Goal: Information Seeking & Learning: Learn about a topic

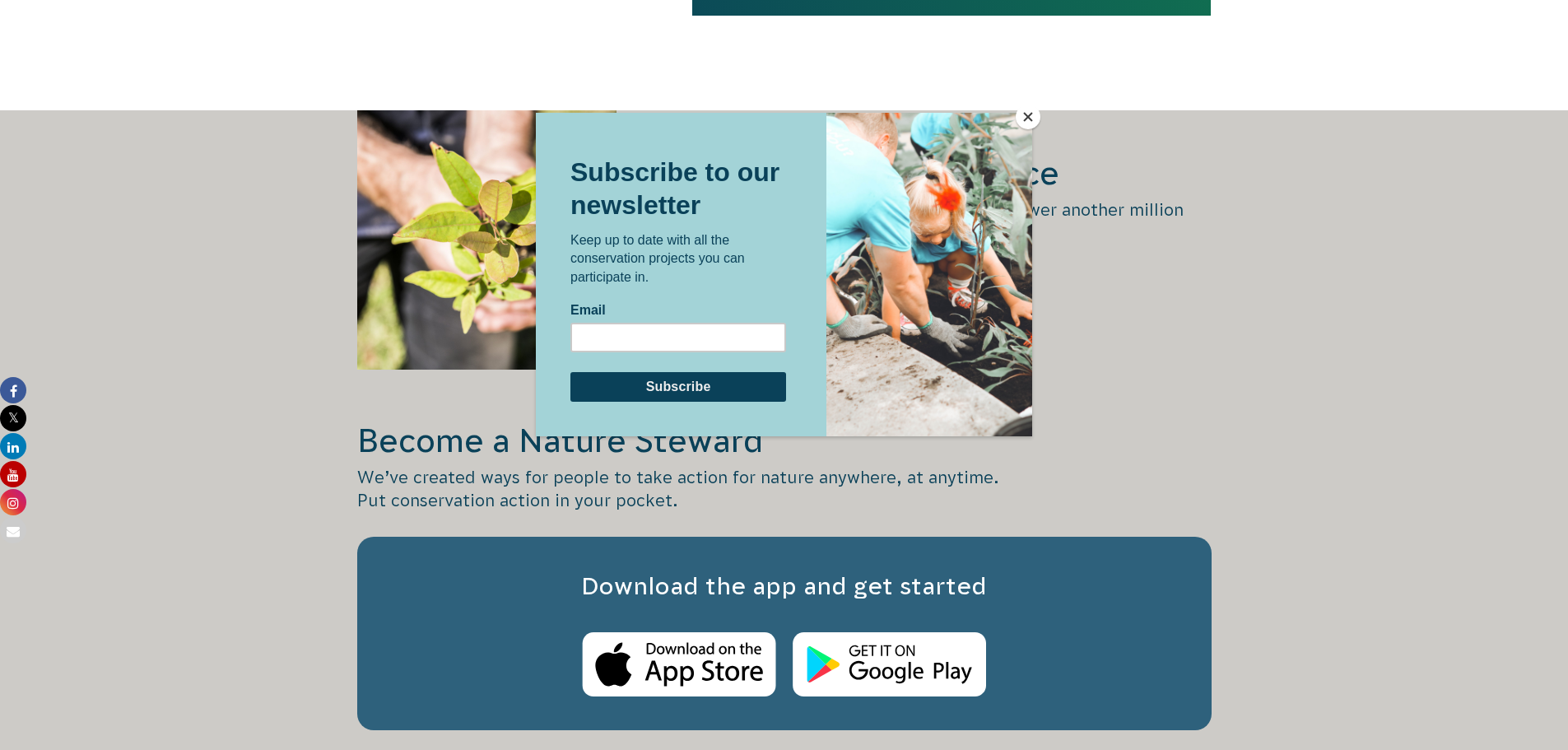
scroll to position [2141, 0]
click at [1026, 112] on button "Close" at bounding box center [1028, 117] width 24 height 24
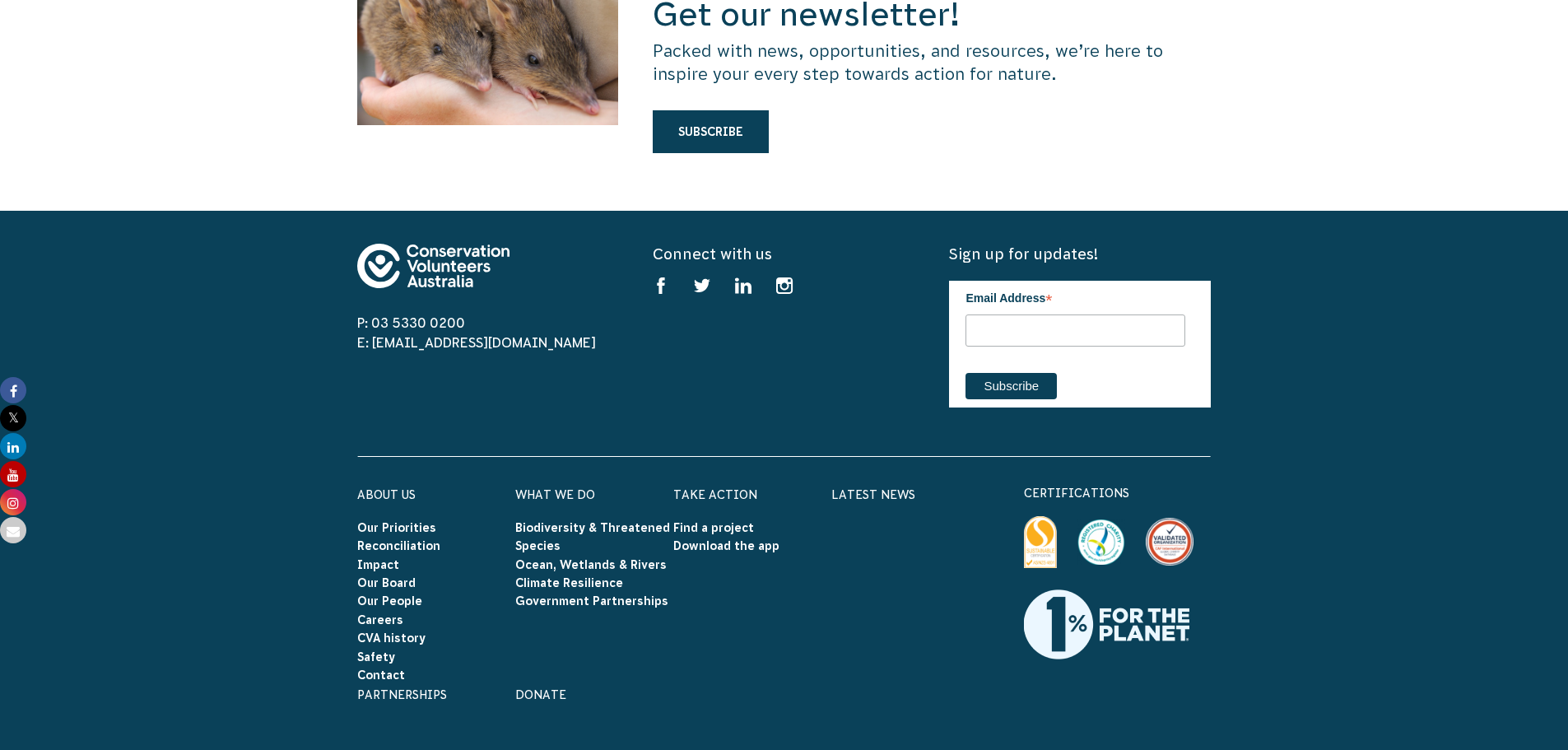
scroll to position [4611, 0]
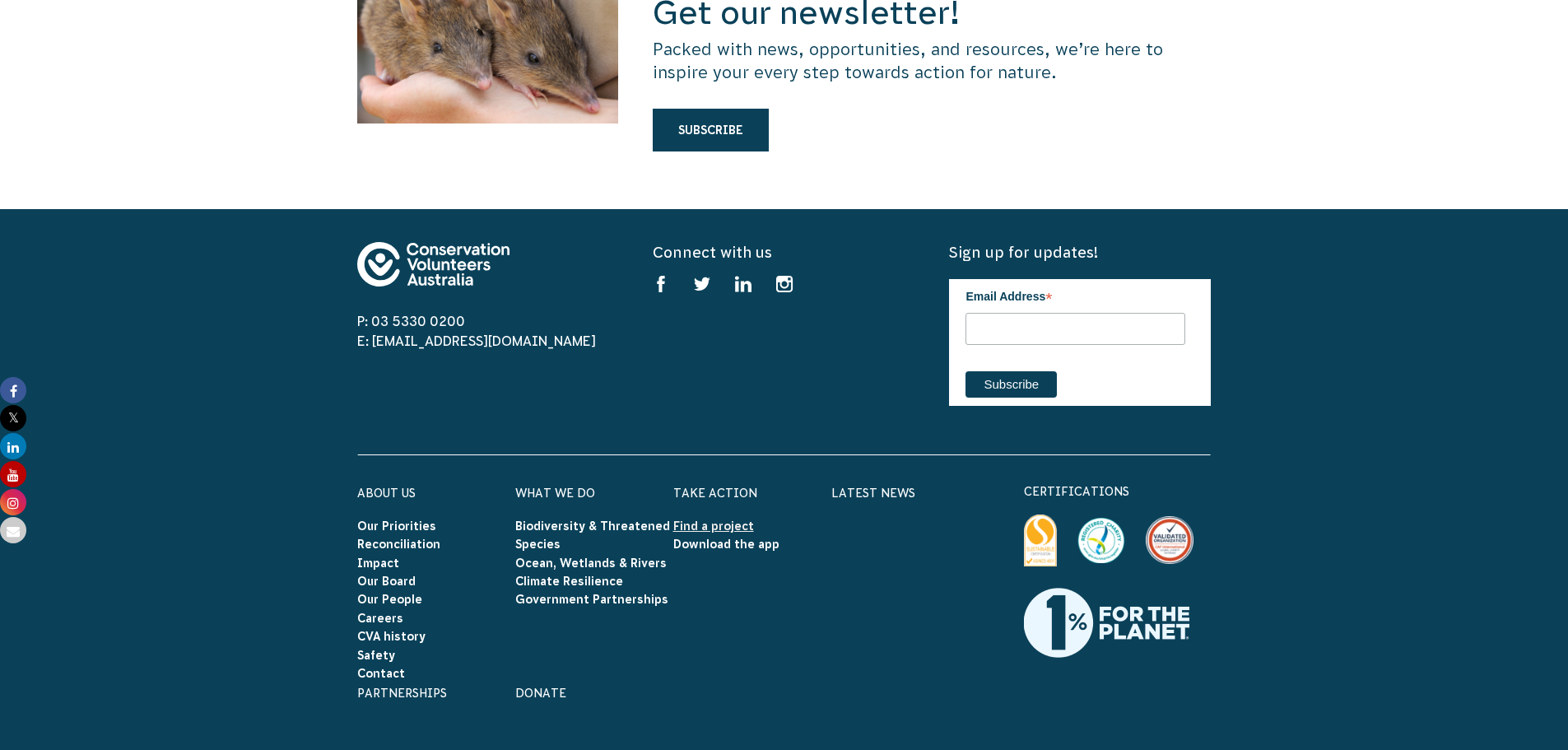
click at [695, 519] on link "Find a project" at bounding box center [714, 526] width 81 height 14
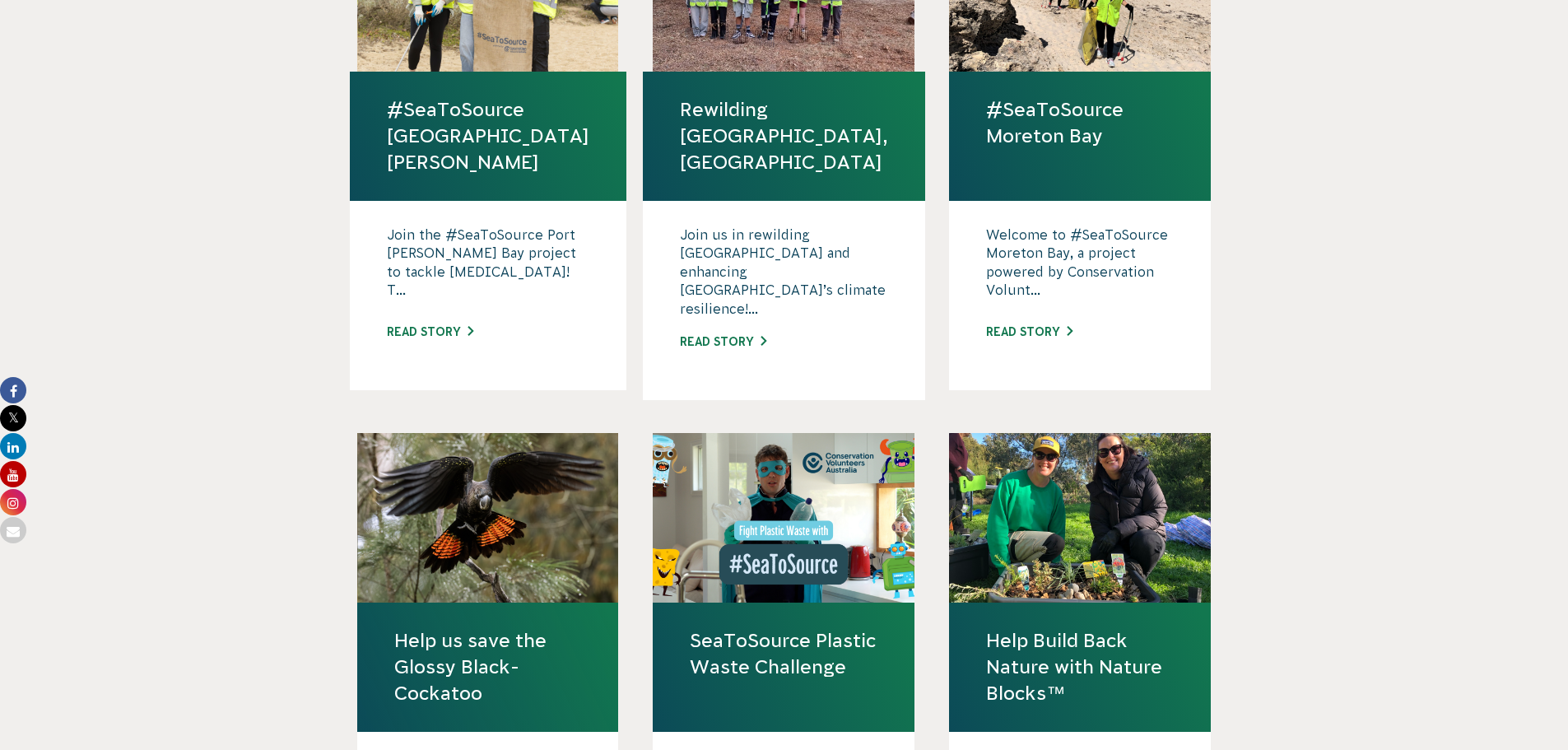
scroll to position [1318, 0]
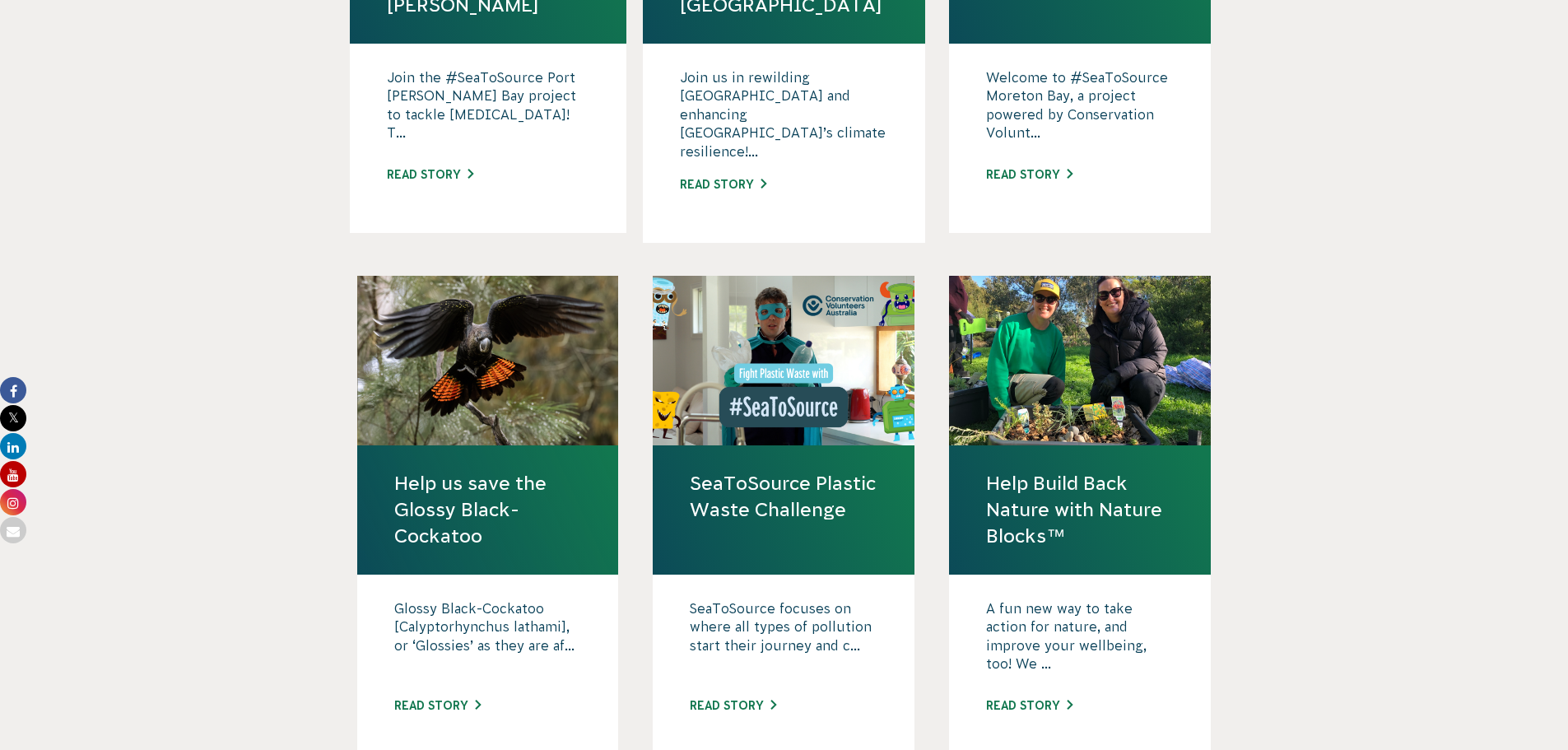
click at [751, 476] on link "SeaToSource Plastic Waste Challenge" at bounding box center [784, 497] width 187 height 52
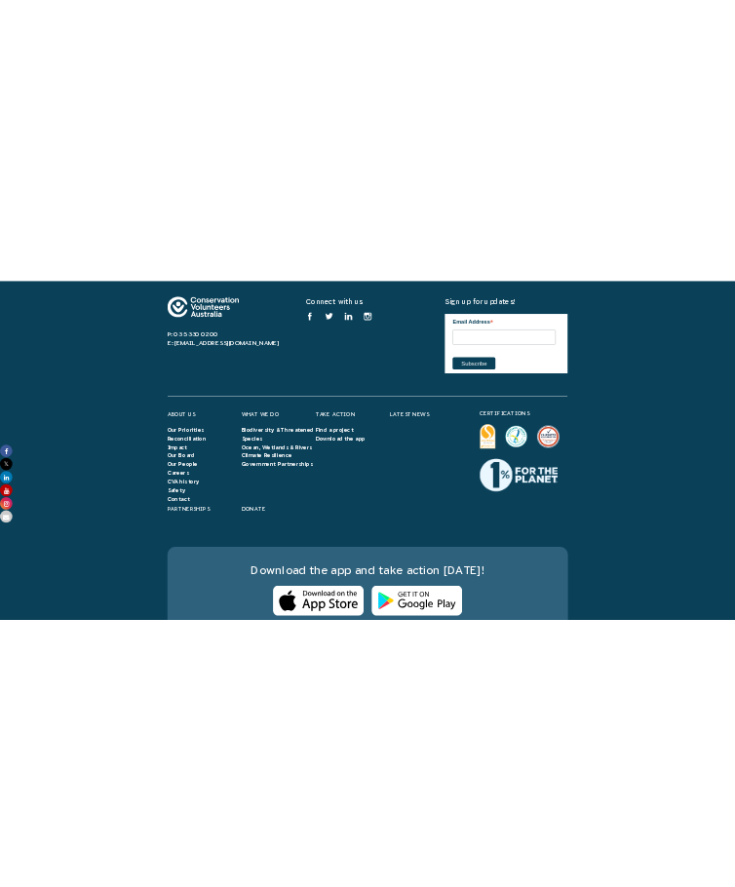
scroll to position [2907, 0]
